Goal: Task Accomplishment & Management: Complete application form

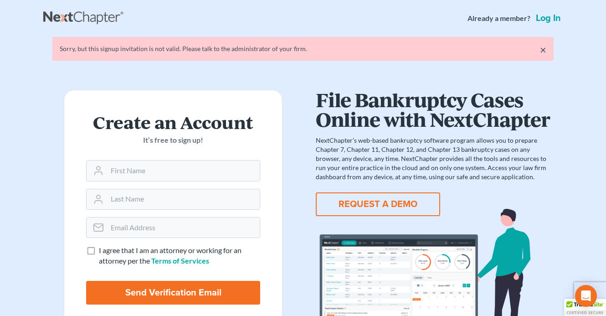
click at [543, 19] on link "Log in" at bounding box center [548, 18] width 29 height 9
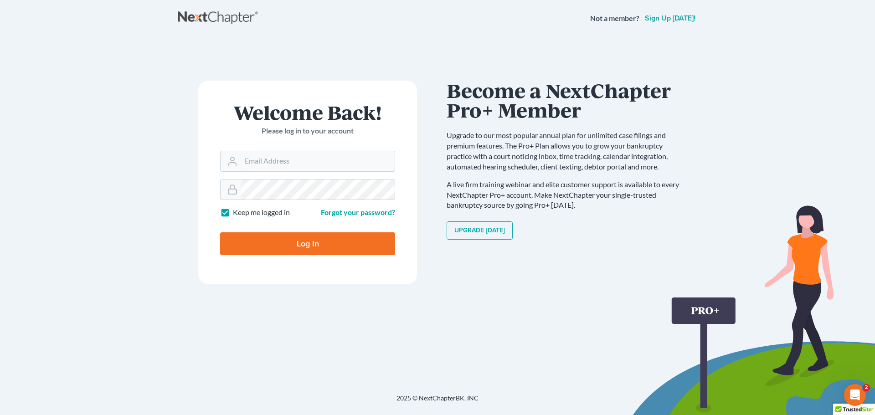
type input "tschiermeister@lsnd.org"
click at [296, 244] on input "Log In" at bounding box center [307, 243] width 175 height 23
type input "Thinking..."
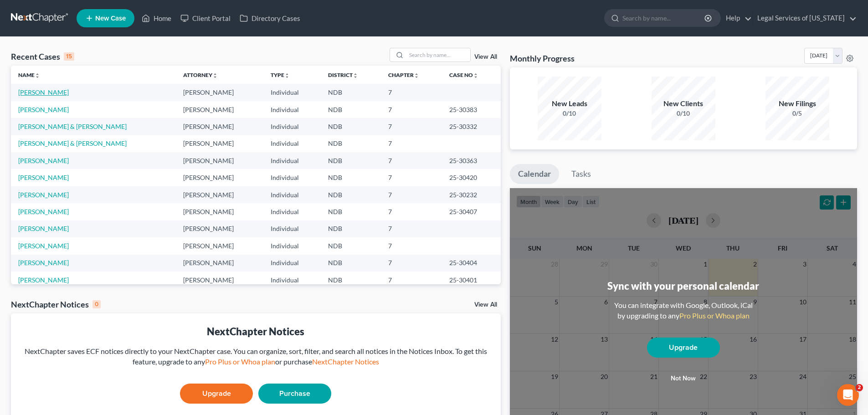
click at [35, 94] on link "[PERSON_NAME]" at bounding box center [43, 92] width 51 height 8
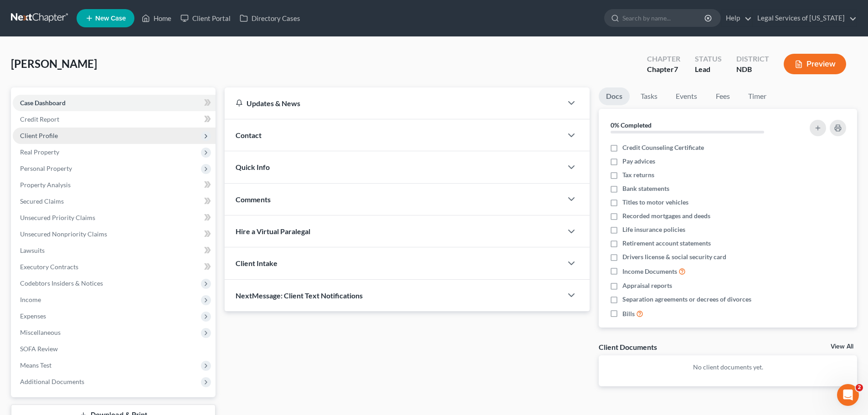
click at [41, 131] on span "Client Profile" at bounding box center [114, 136] width 203 height 16
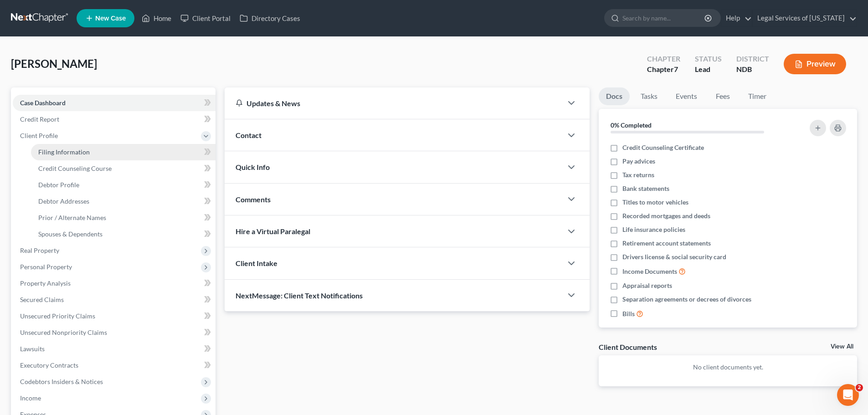
click at [52, 150] on span "Filing Information" at bounding box center [63, 152] width 51 height 8
select select "1"
select select "0"
select select "29"
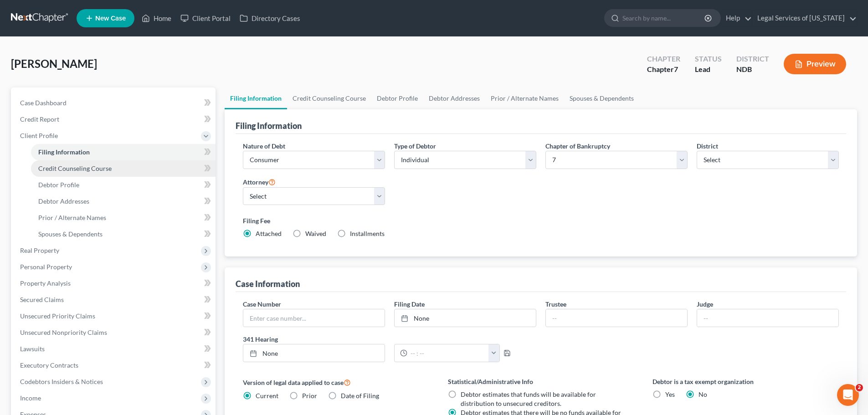
click at [59, 164] on span "Credit Counseling Course" at bounding box center [74, 168] width 73 height 8
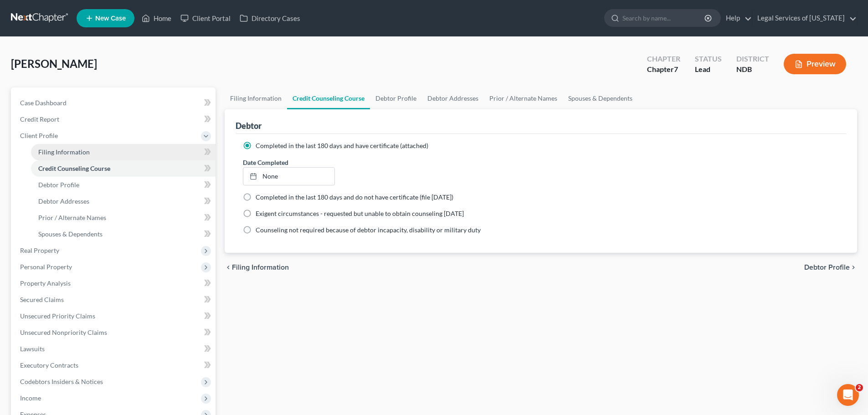
click at [66, 153] on span "Filing Information" at bounding box center [63, 152] width 51 height 8
select select "1"
select select "0"
select select "60"
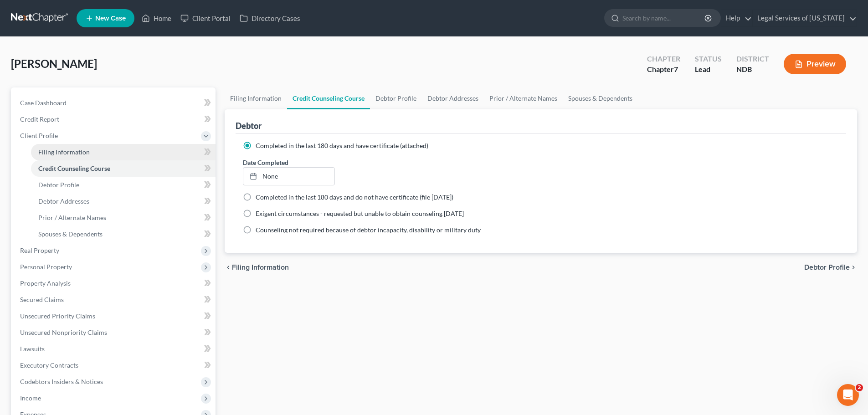
select select "1"
select select "29"
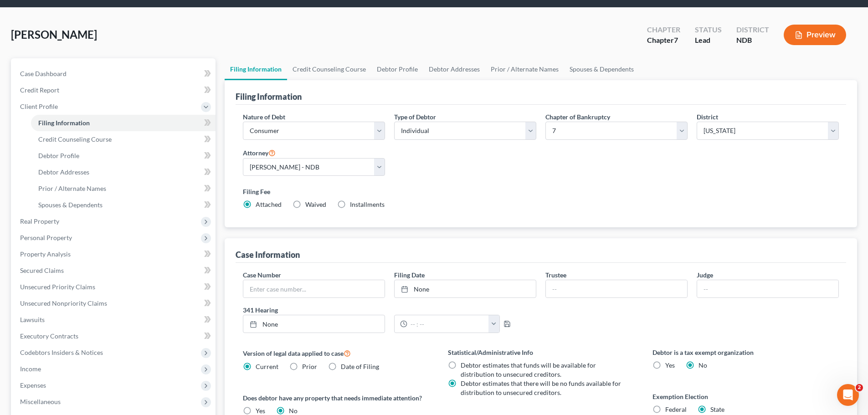
scroll to position [46, 0]
